Goal: Navigation & Orientation: Find specific page/section

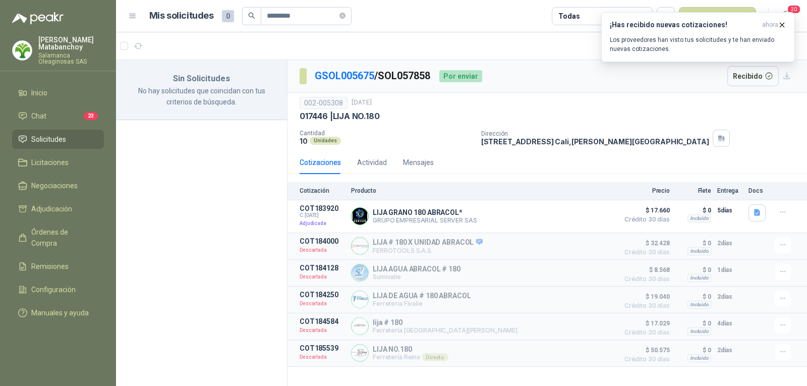
click at [147, 192] on div "Sin Solicitudes No hay solicitudes que coincidan con tus criterios de búsqueda." at bounding box center [202, 224] width 172 height 329
click at [74, 261] on li "Remisiones" at bounding box center [58, 266] width 80 height 11
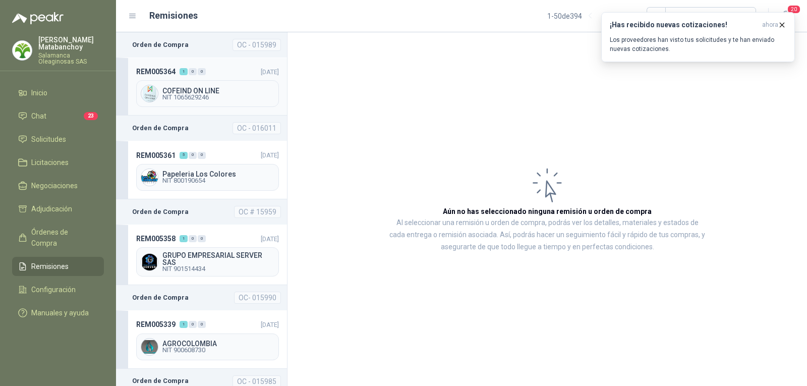
click at [217, 74] on header "REM005364 1 0 0 [DATE]" at bounding box center [207, 71] width 143 height 11
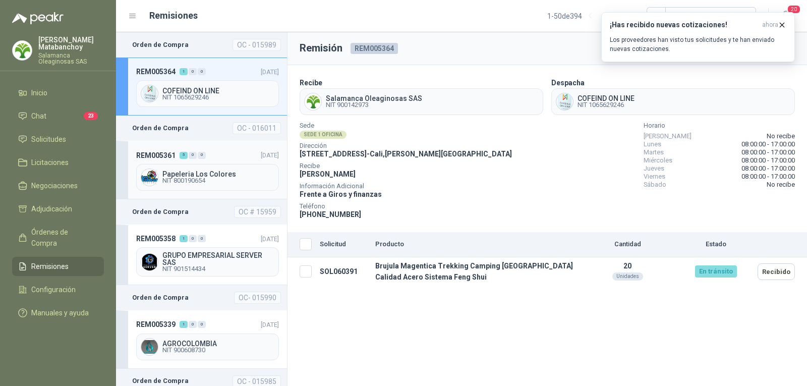
click at [222, 151] on header "REM005361 5 0 0 [DATE]" at bounding box center [207, 154] width 143 height 11
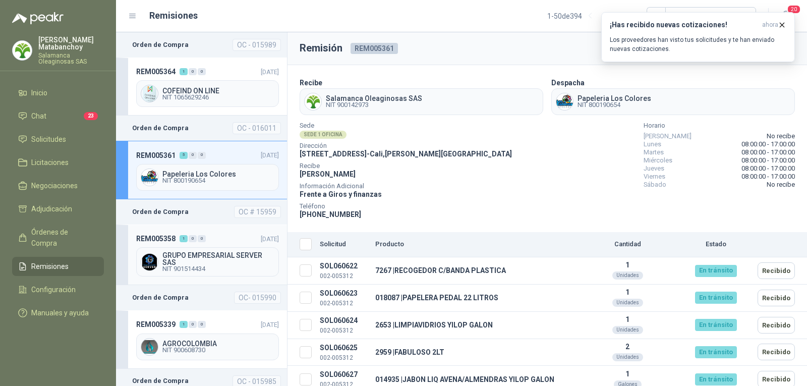
click at [205, 247] on div "GRUPO EMPRESARIAL SERVER SAS NIT 901514434" at bounding box center [207, 261] width 143 height 29
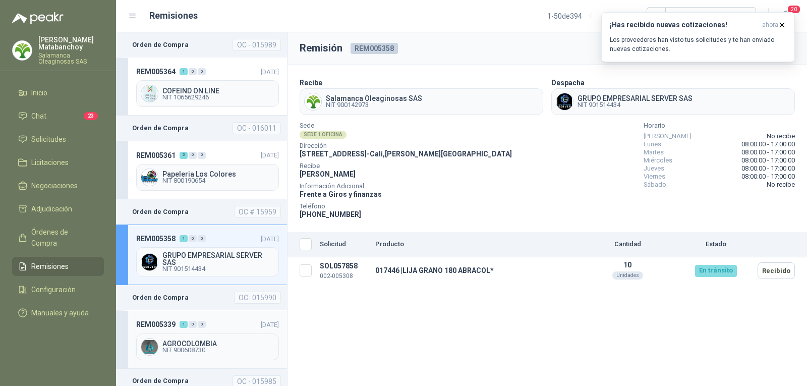
click at [220, 323] on header "REM005339 1 0 0 [DATE]" at bounding box center [207, 324] width 143 height 11
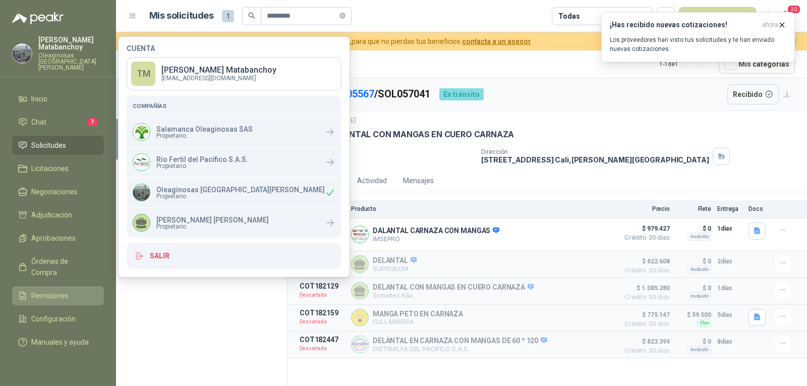
click at [45, 290] on span "Remisiones" at bounding box center [49, 295] width 37 height 11
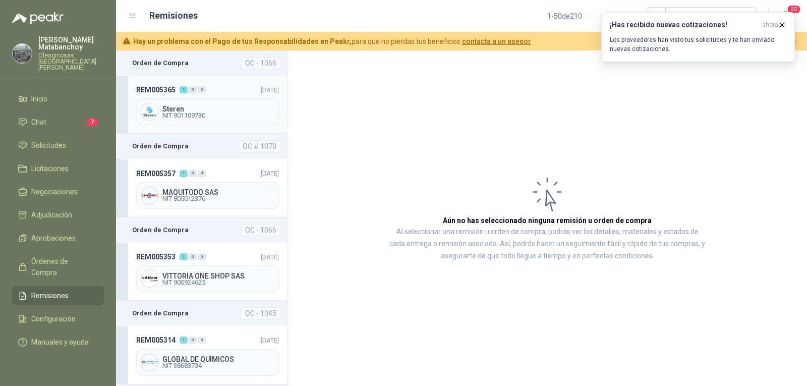
click at [210, 88] on header "REM005365 1 0 0 10/10/2025" at bounding box center [207, 89] width 143 height 11
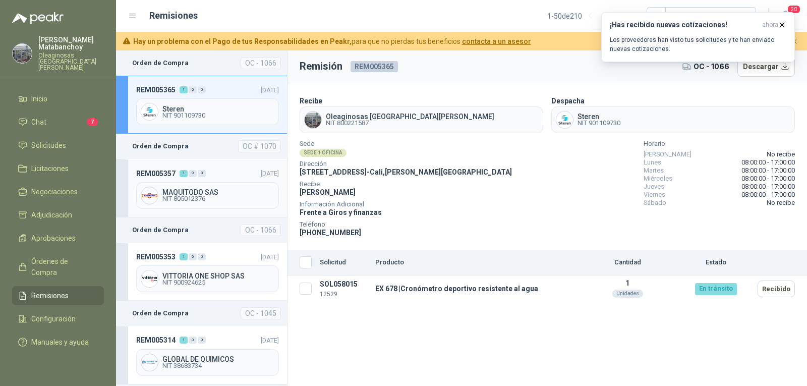
click at [261, 171] on span "[DATE]" at bounding box center [270, 174] width 18 height 8
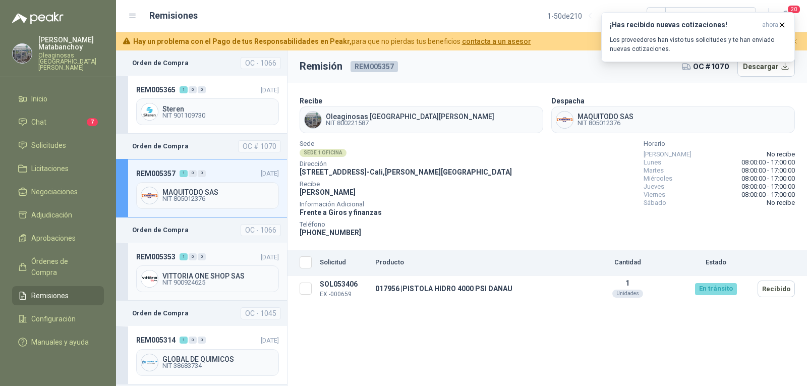
click at [261, 254] on span "09/10/2025" at bounding box center [270, 257] width 18 height 8
